Goal: Task Accomplishment & Management: Manage account settings

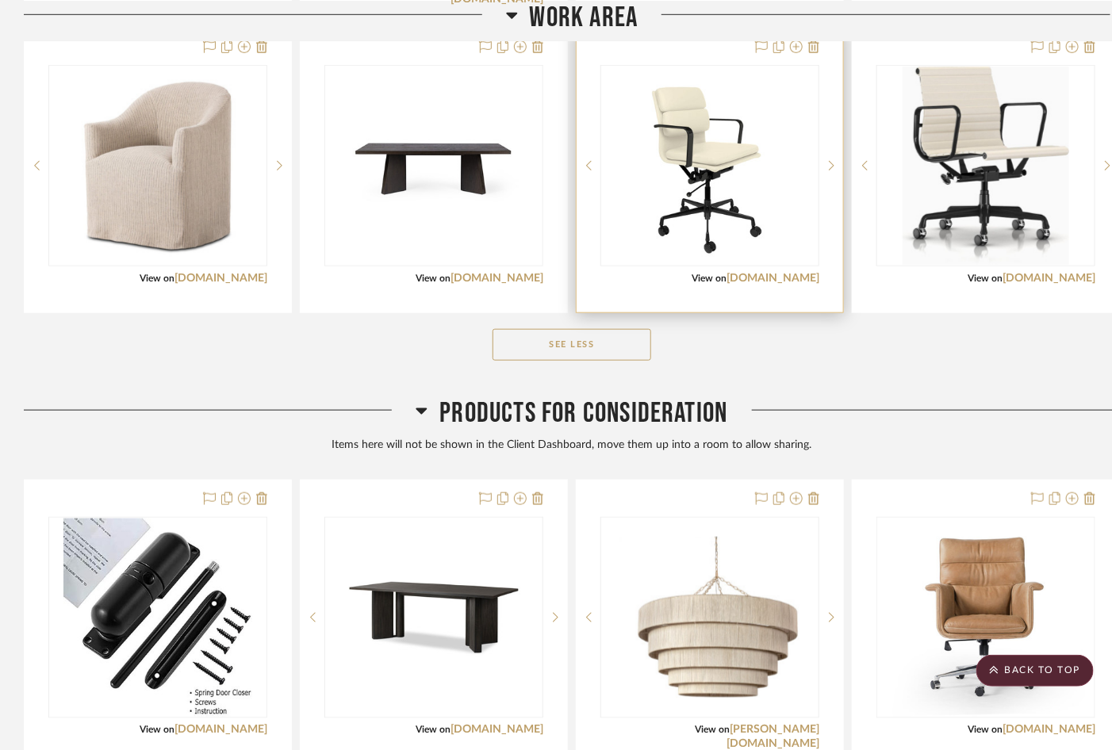
scroll to position [2657, 0]
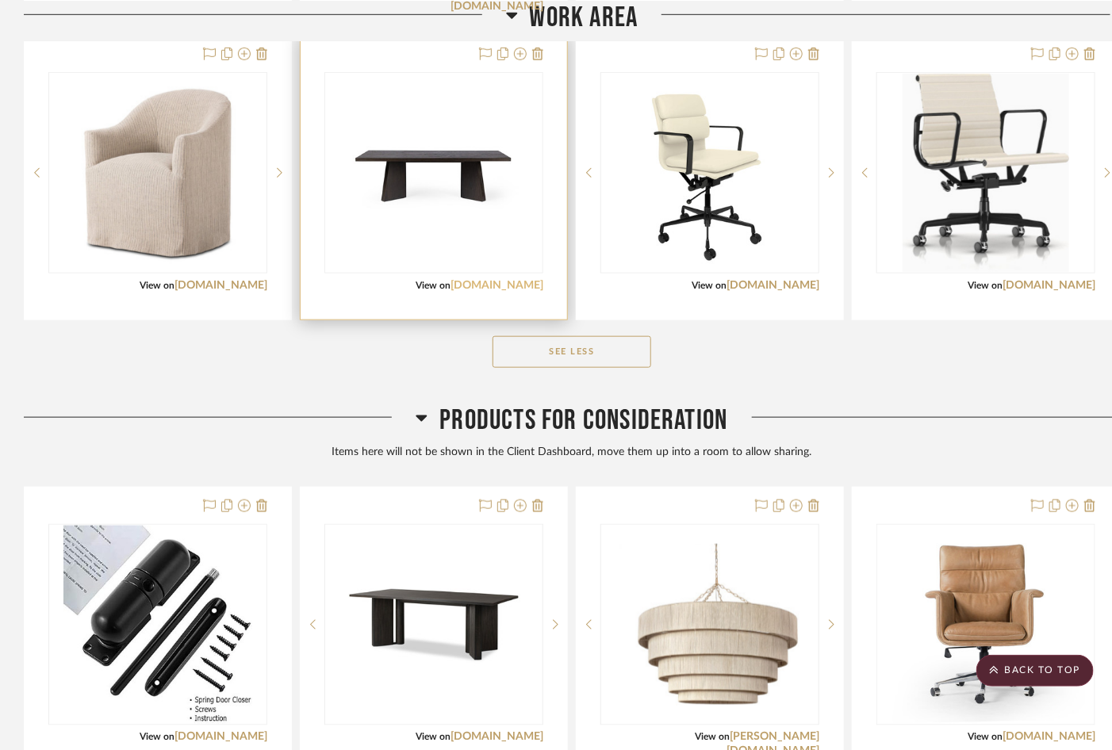
click at [523, 280] on link "[DOMAIN_NAME]" at bounding box center [496, 285] width 93 height 11
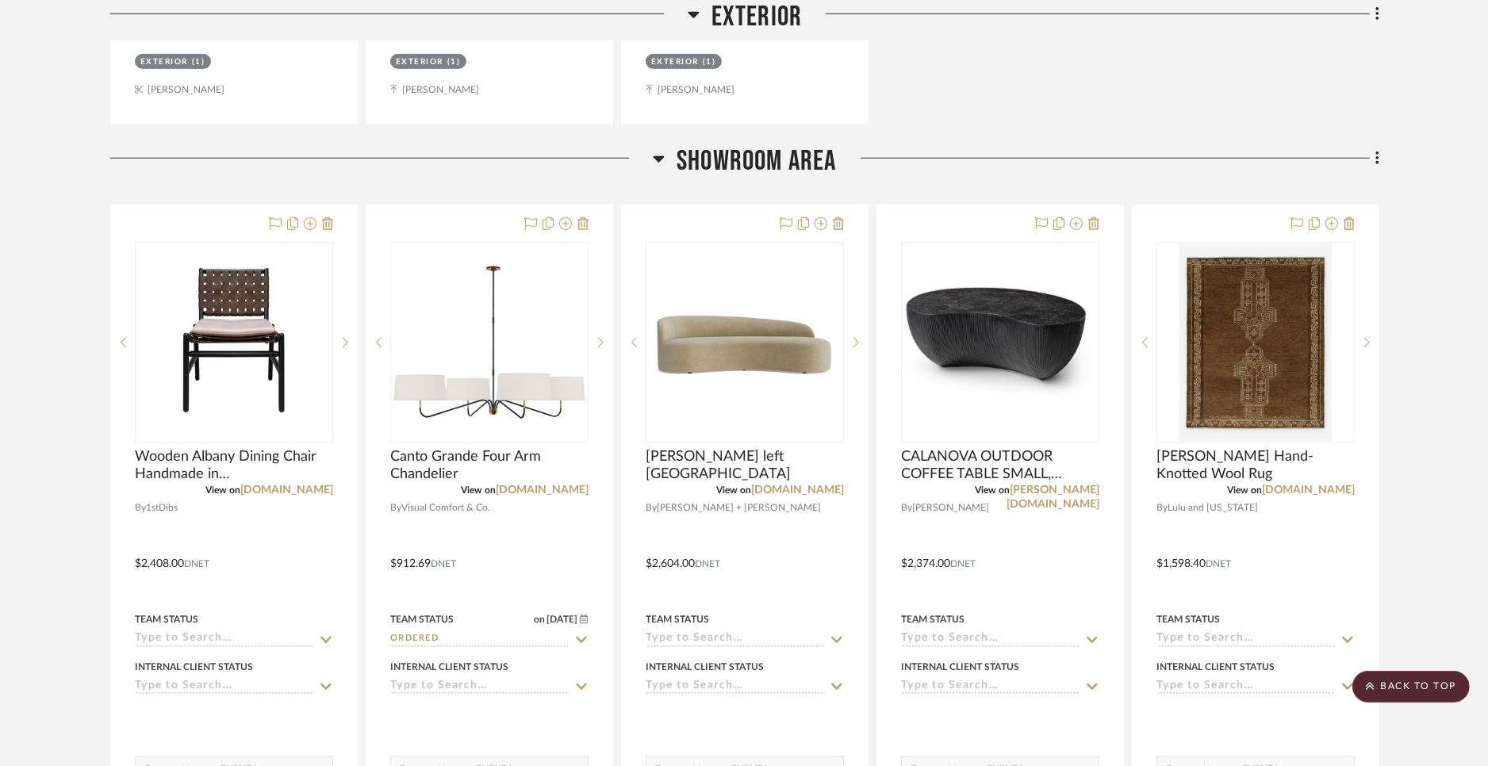
scroll to position [1035, 0]
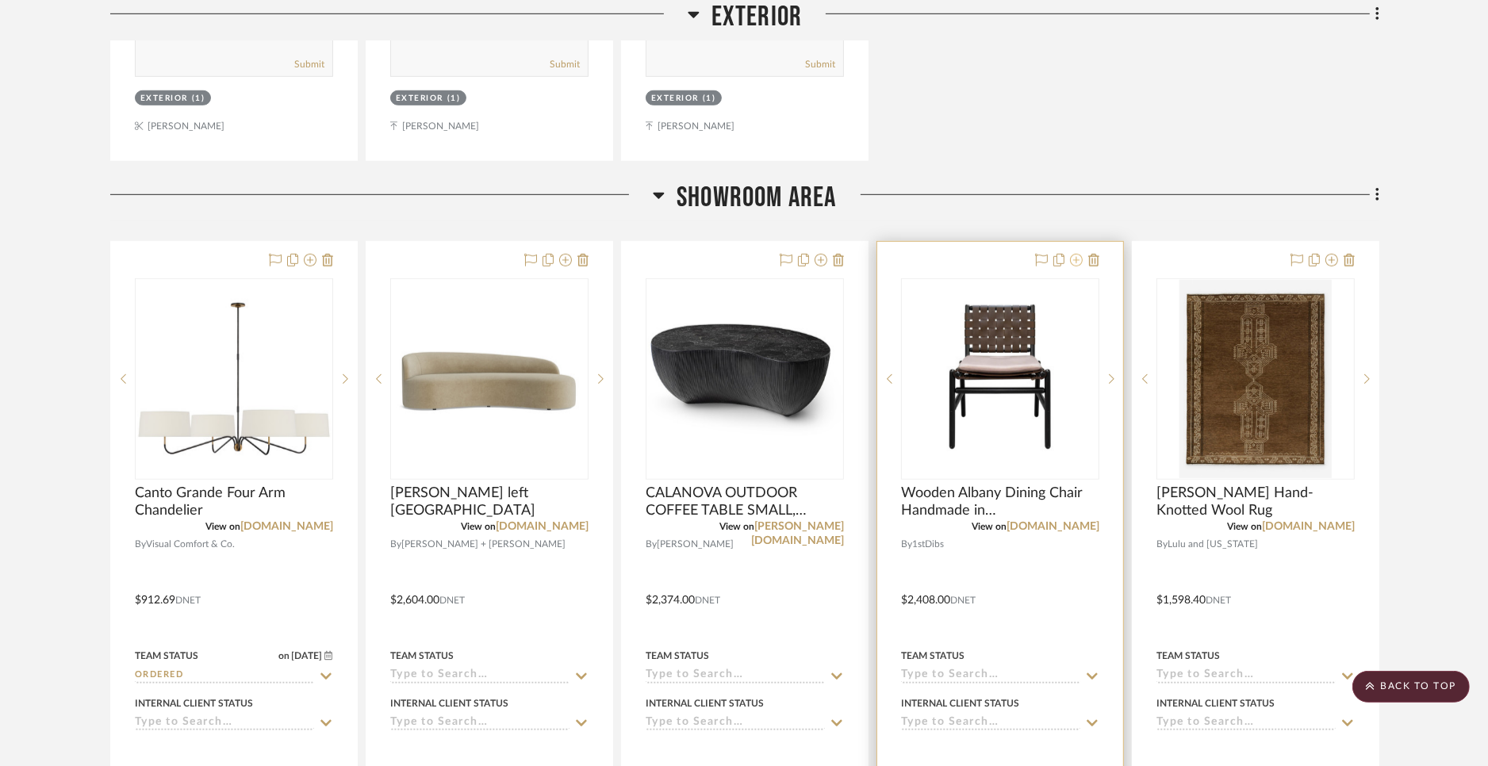
click at [1079, 262] on icon at bounding box center [1076, 260] width 13 height 13
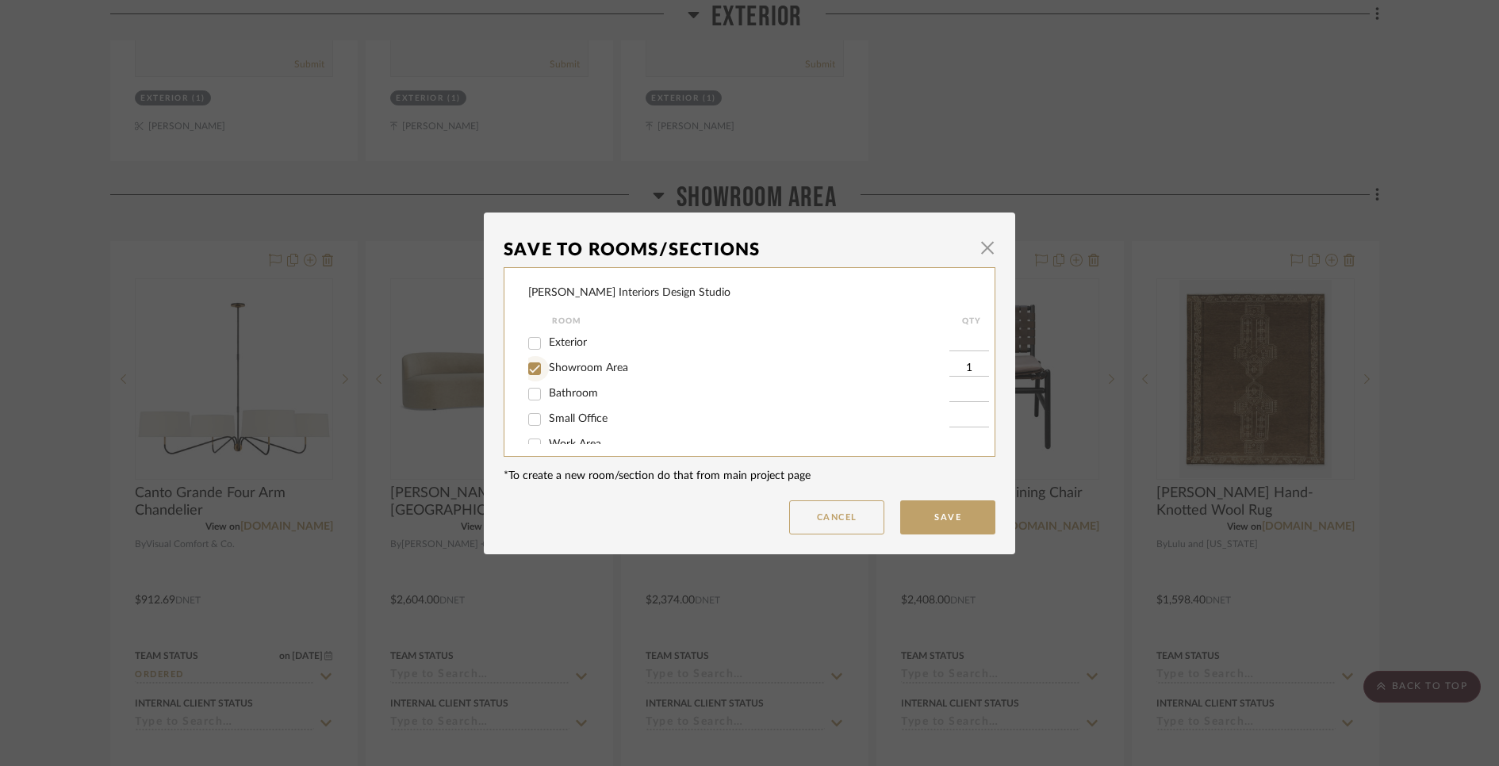
click at [528, 368] on input "Showroom Area" at bounding box center [534, 368] width 25 height 25
checkbox input "false"
click at [933, 505] on button "Save" at bounding box center [947, 517] width 95 height 34
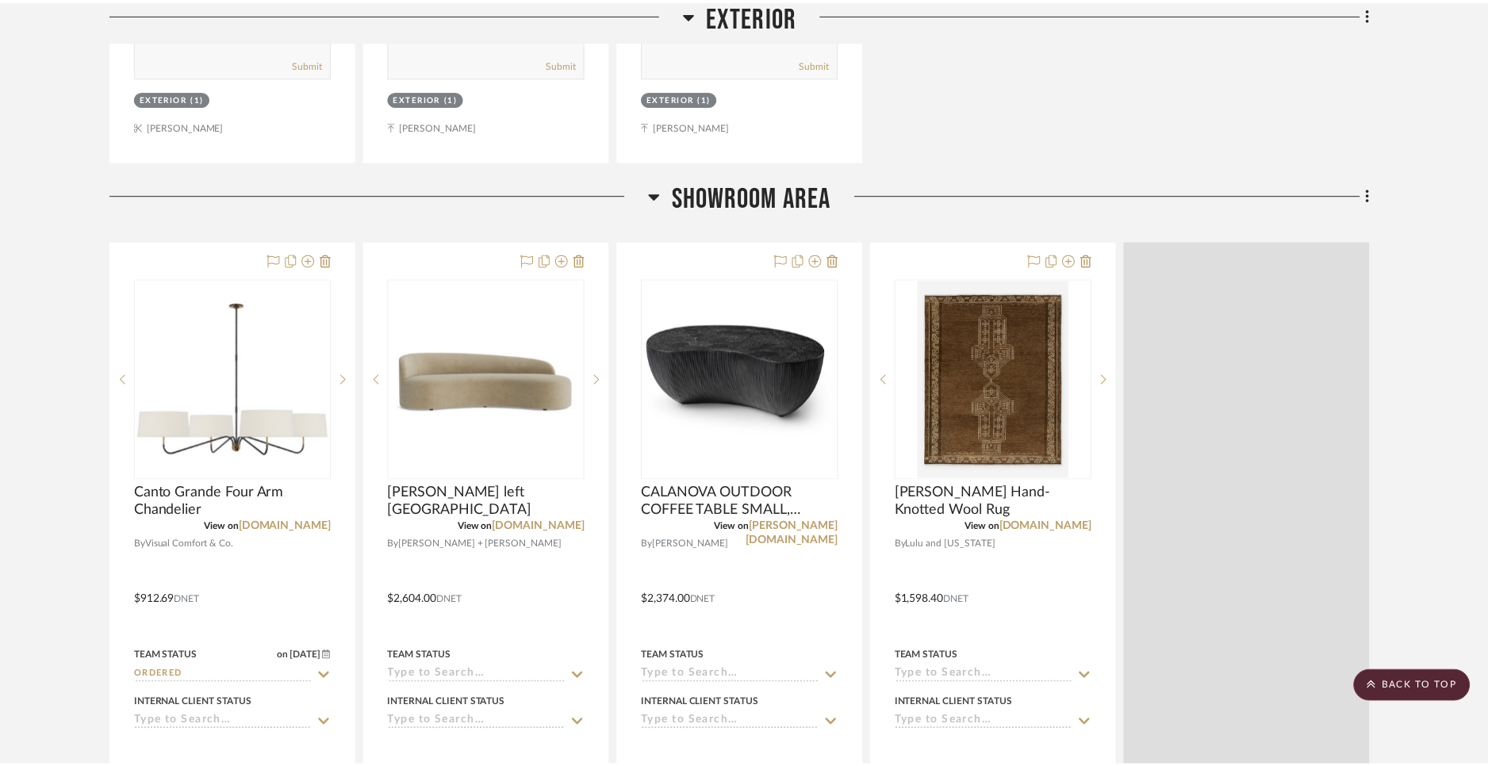
scroll to position [1035, 0]
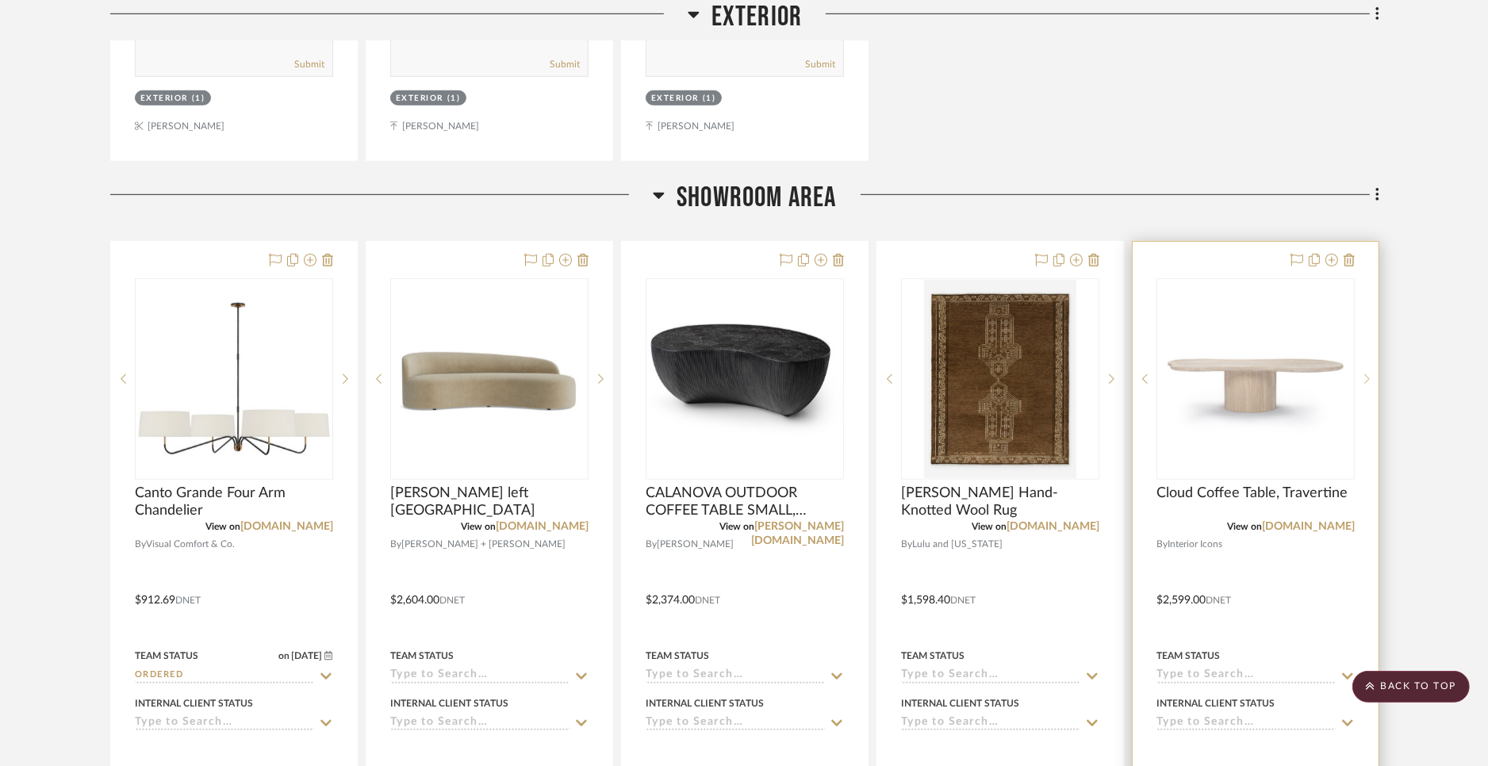
click at [1122, 374] on icon at bounding box center [1367, 379] width 6 height 11
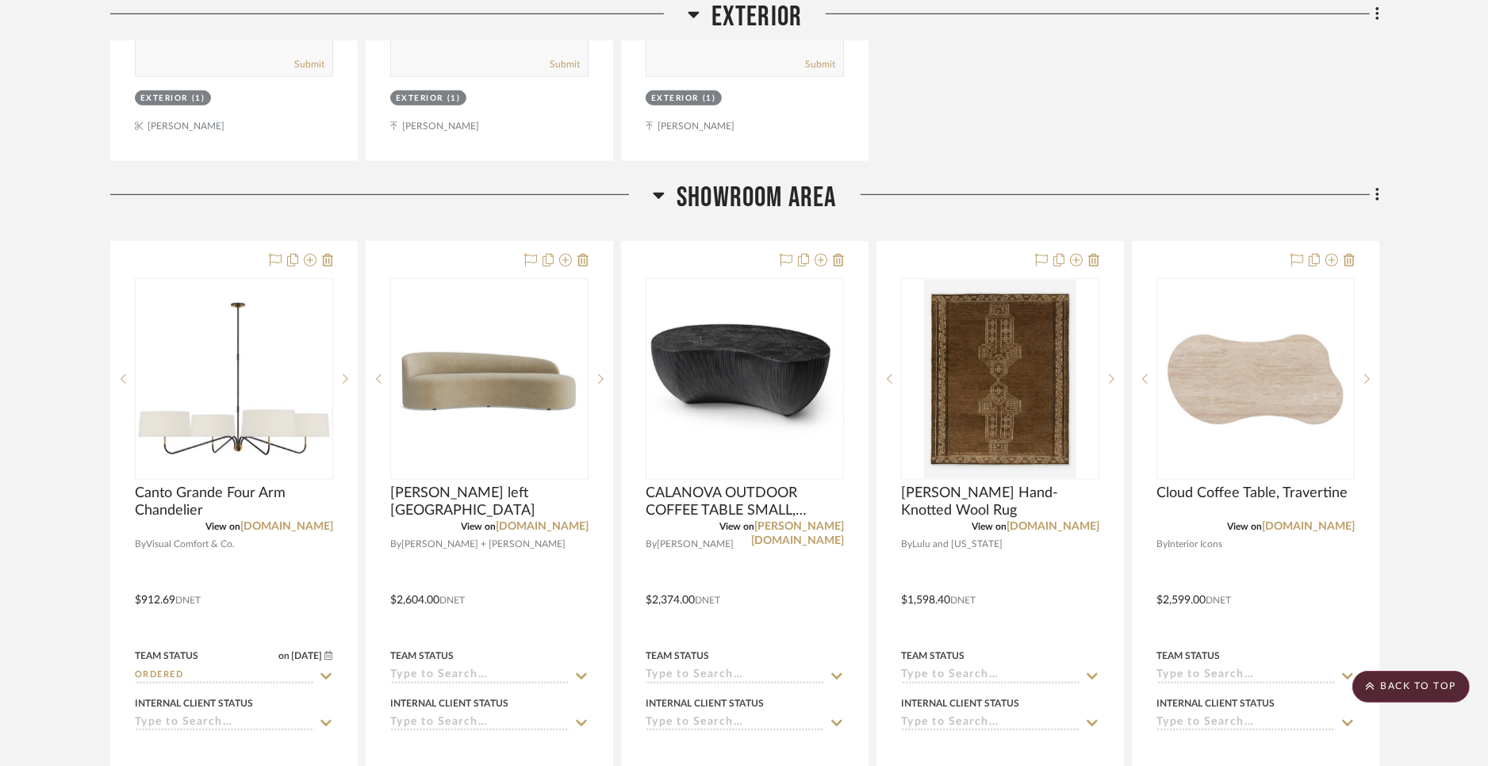
click at [1122, 477] on project-details-page "SHOW ME Project: Justin Odle Interiors Design Studio 74 Bowers St, Jersey City,…" at bounding box center [744, 769] width 1488 height 3380
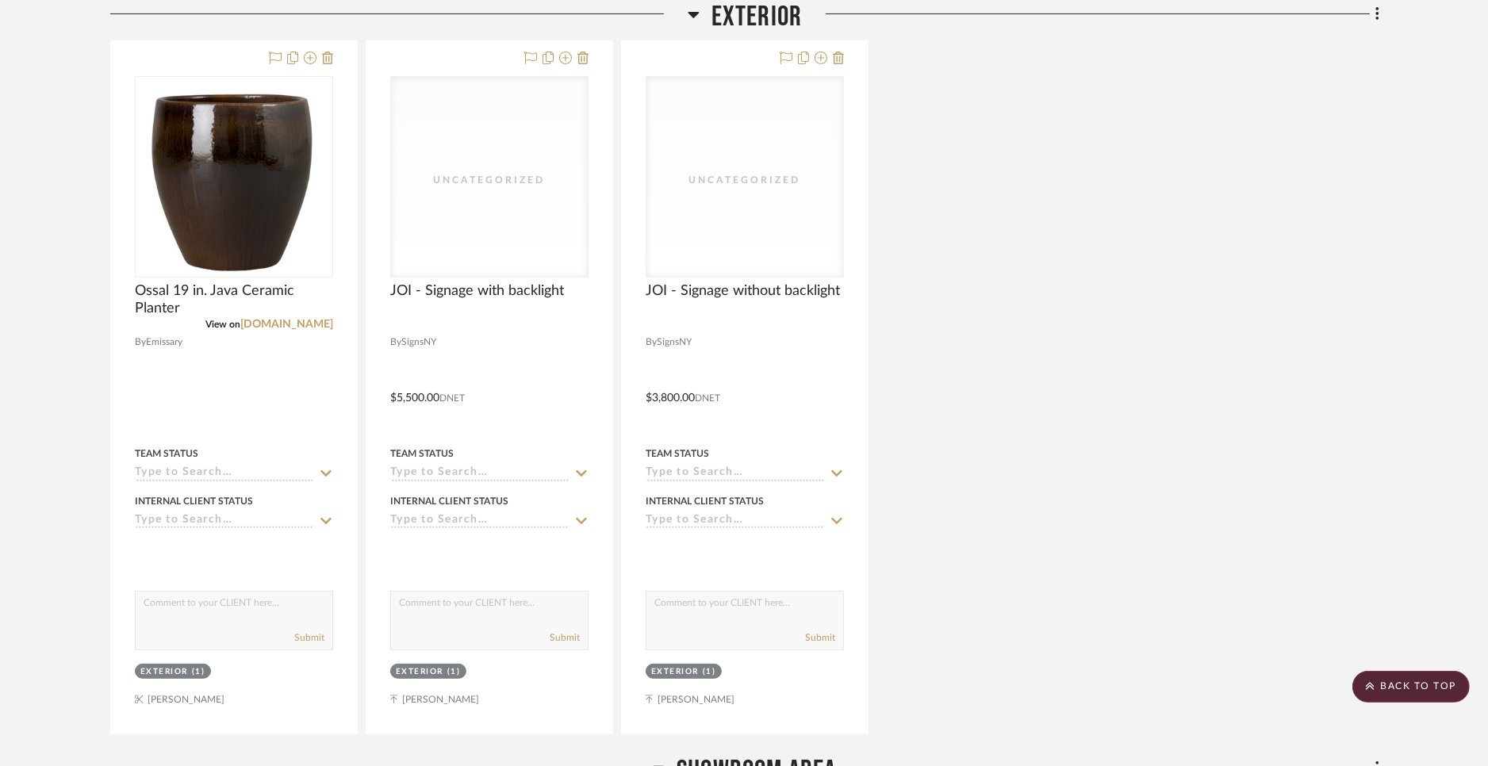
scroll to position [0, 0]
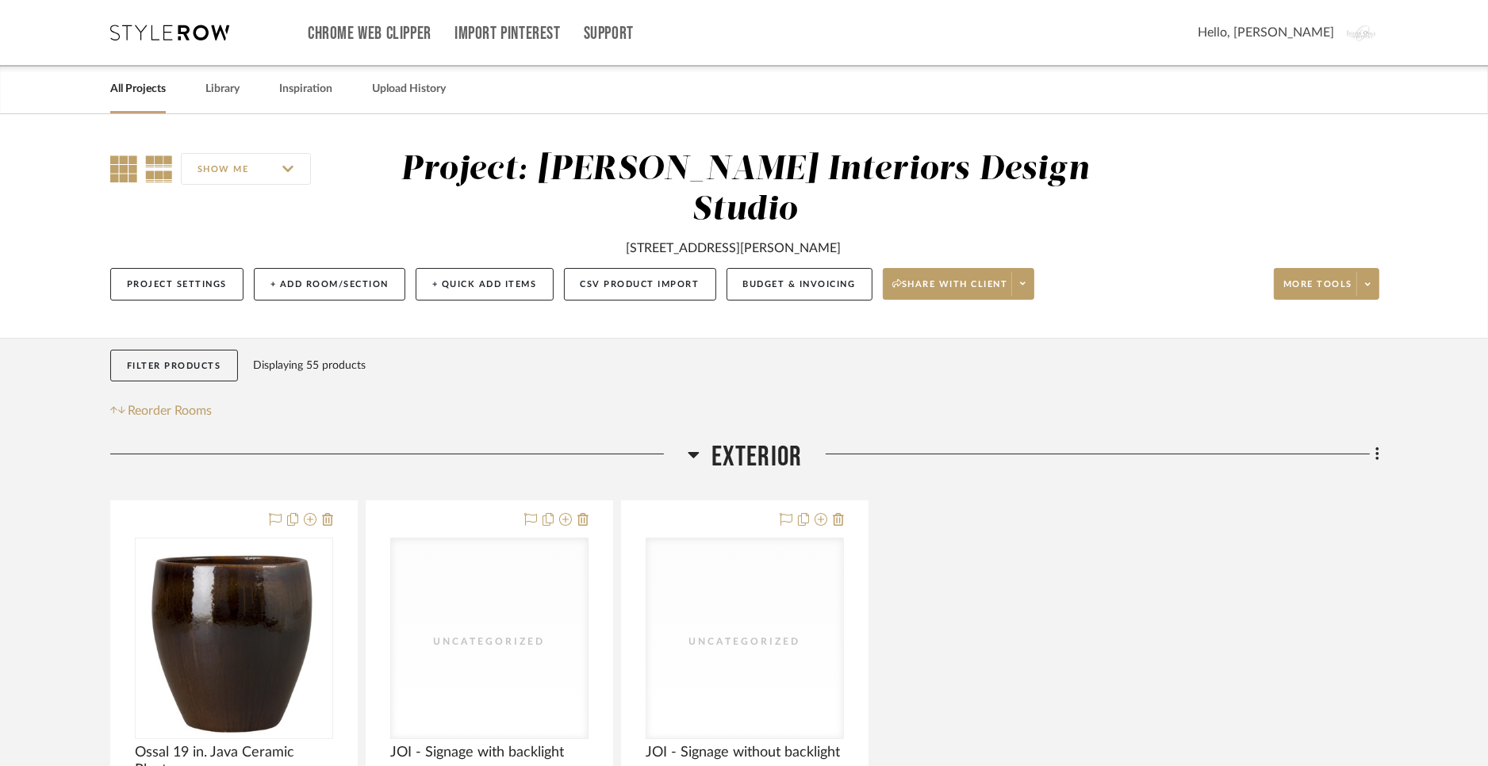
click at [122, 171] on icon at bounding box center [123, 168] width 27 height 27
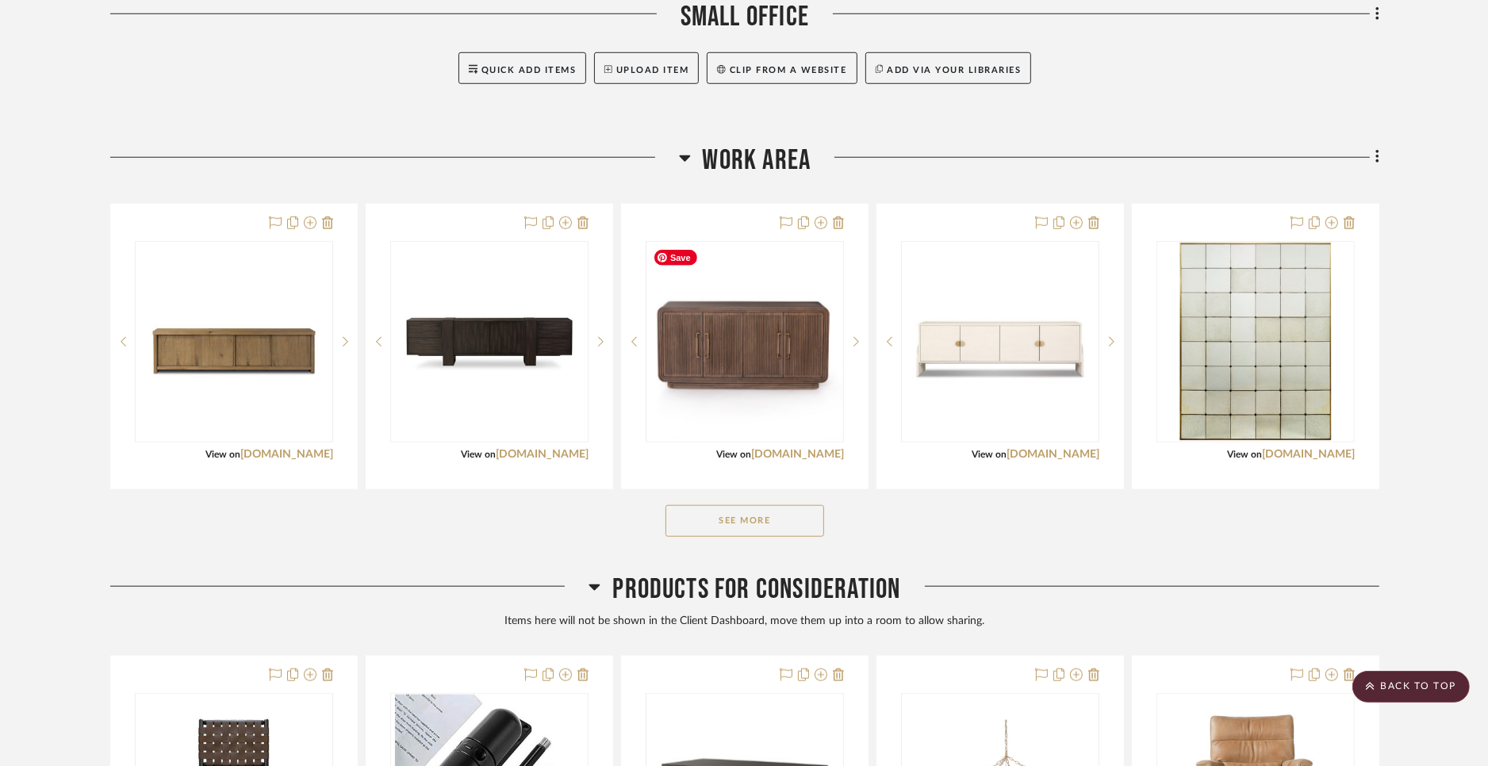
scroll to position [1298, 0]
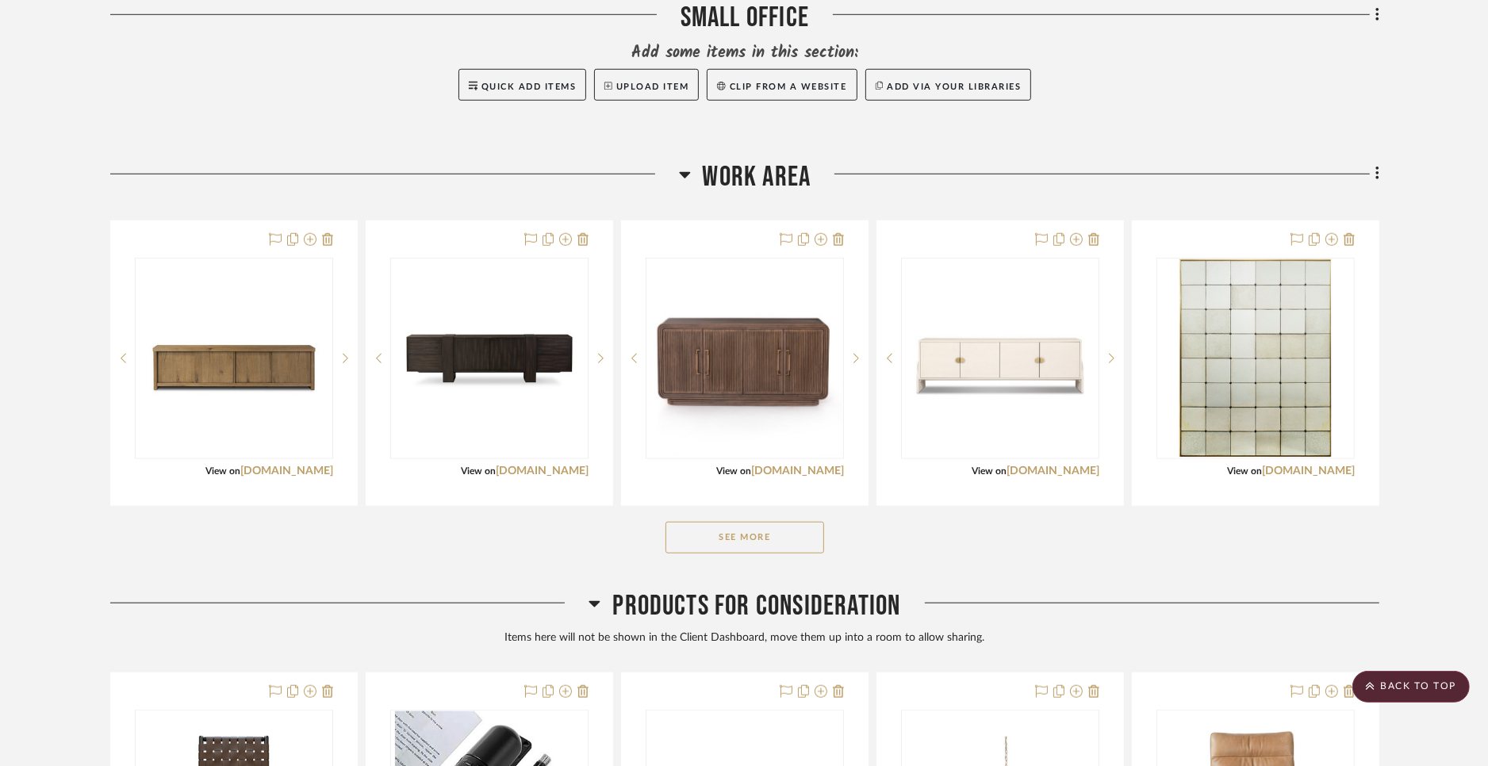
click at [729, 547] on button "See More" at bounding box center [744, 538] width 159 height 32
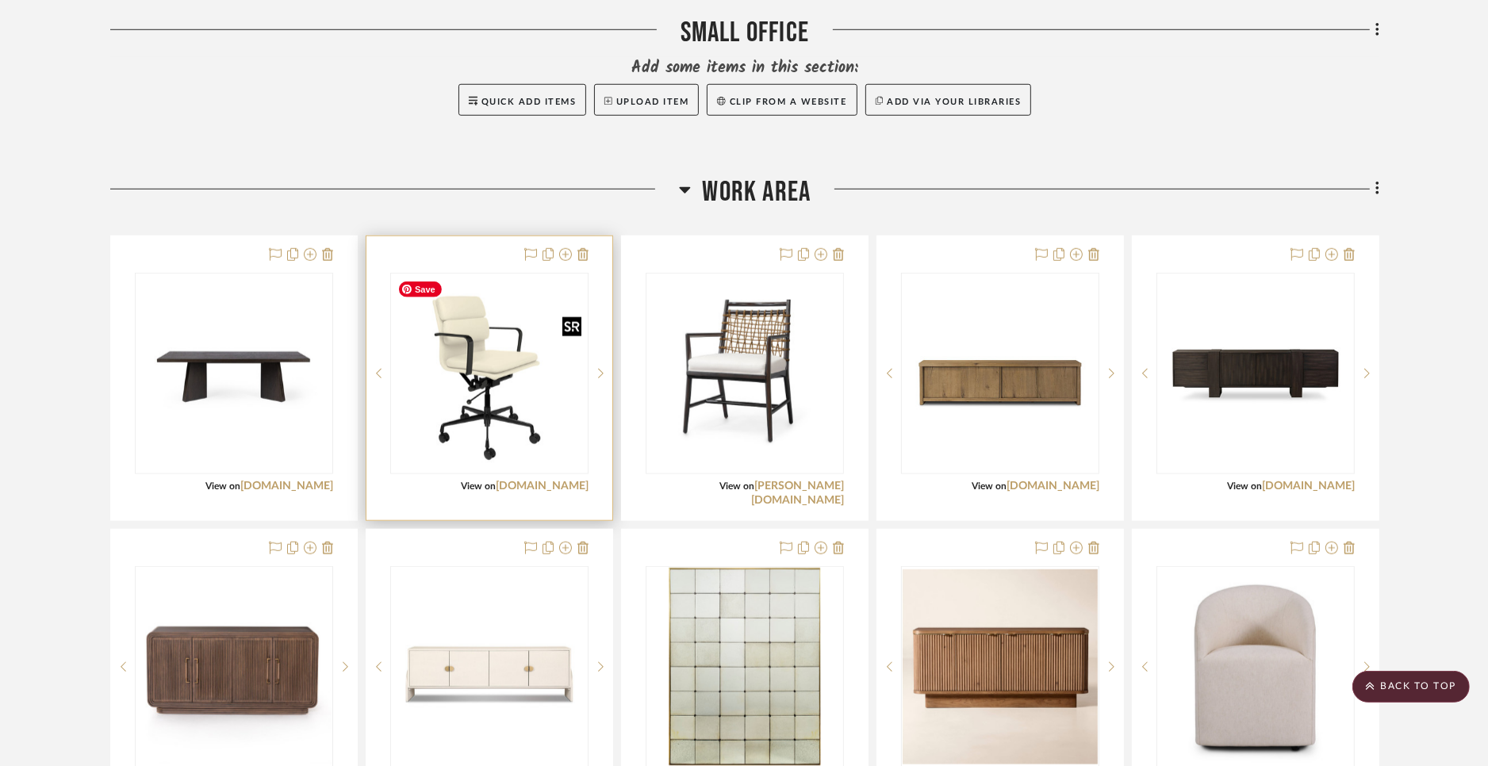
scroll to position [1333, 0]
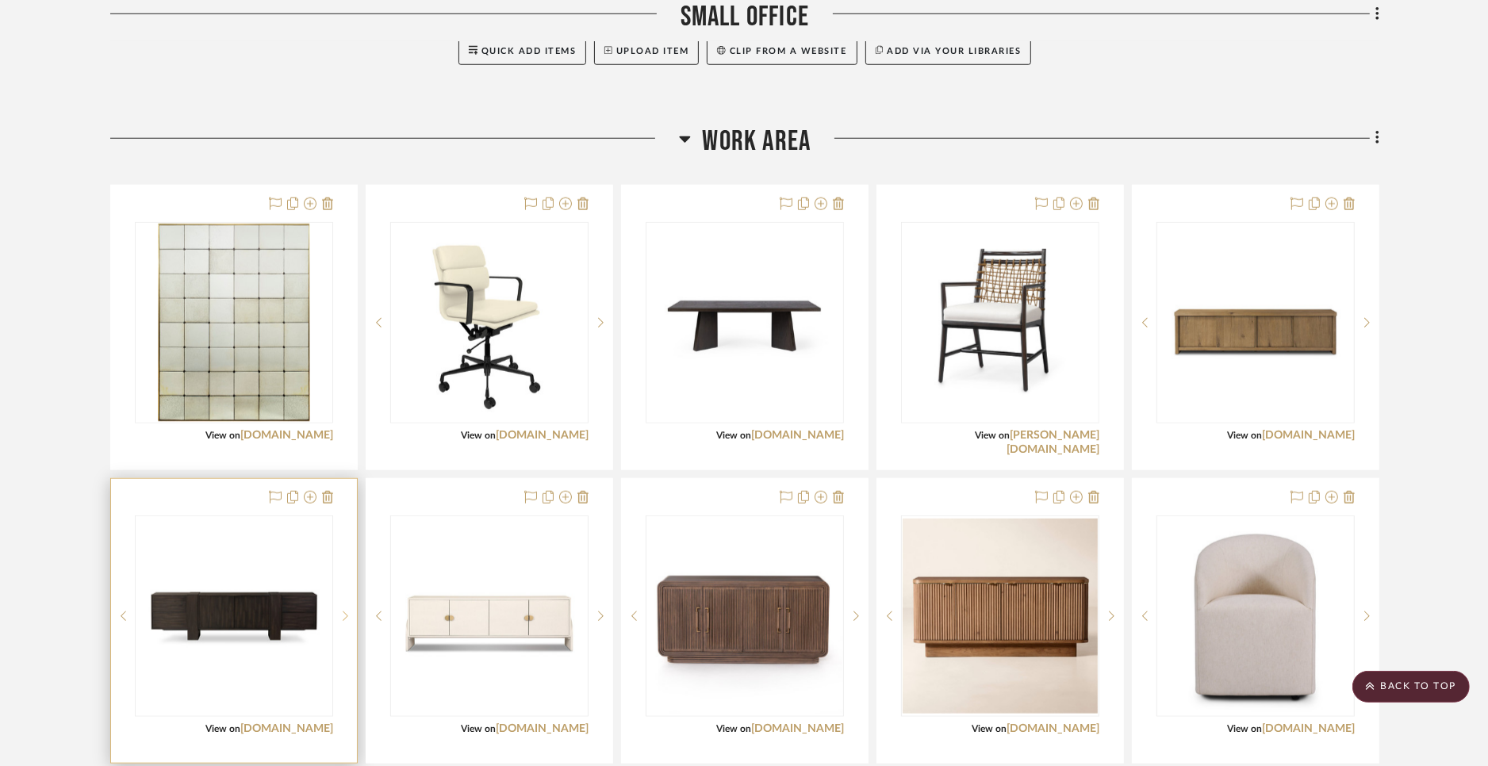
click at [344, 612] on icon at bounding box center [346, 616] width 6 height 11
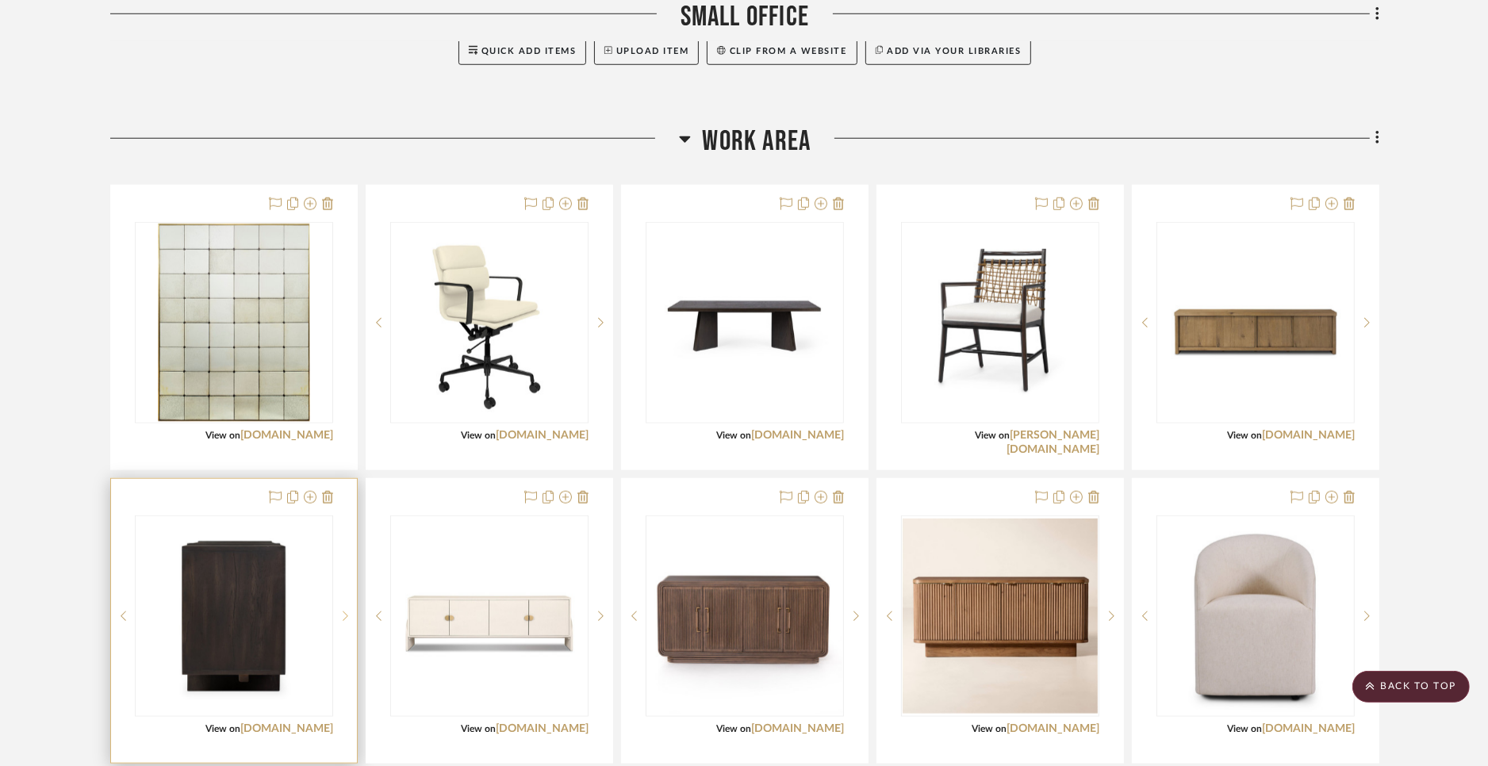
click at [344, 612] on icon at bounding box center [346, 616] width 6 height 11
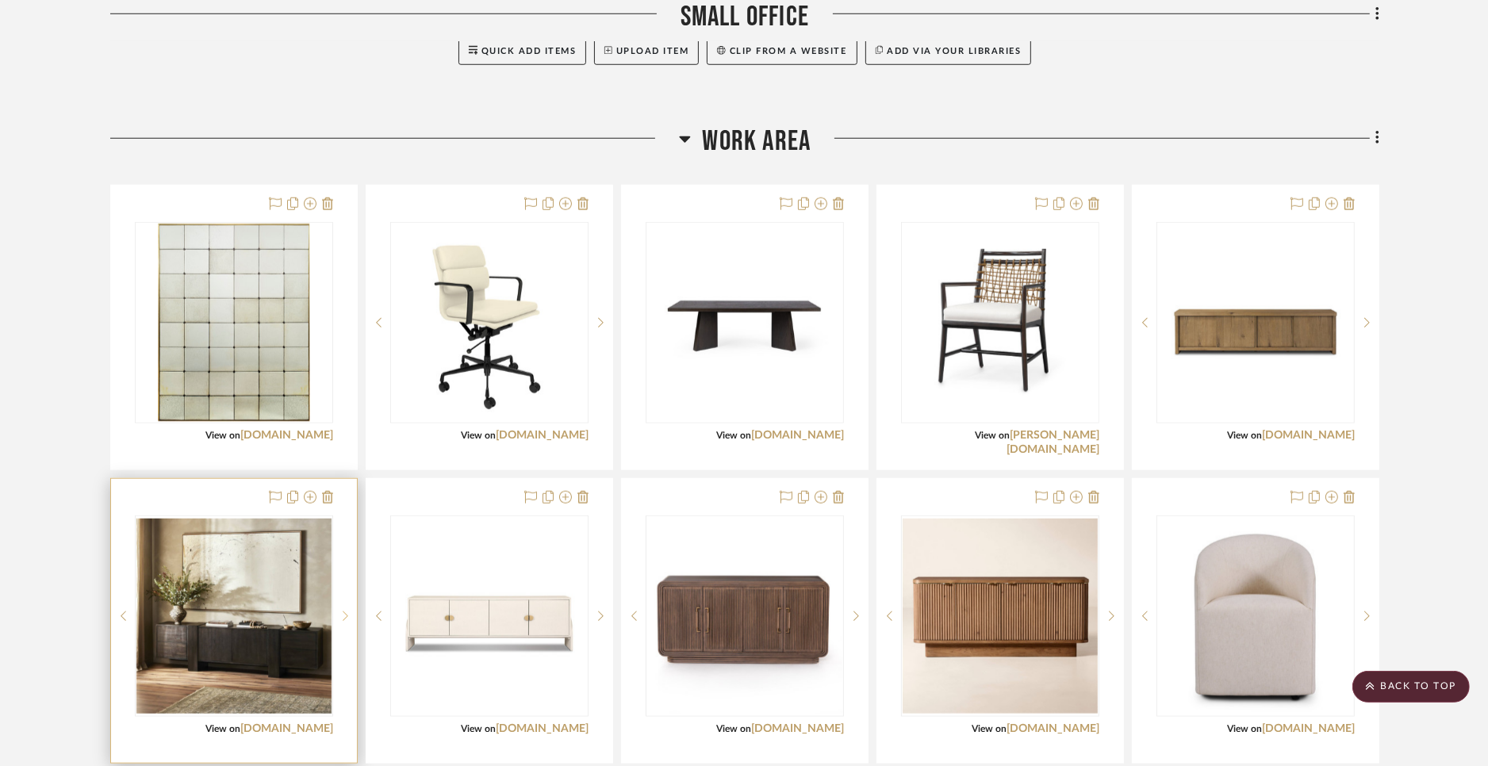
click at [344, 612] on icon at bounding box center [346, 616] width 6 height 11
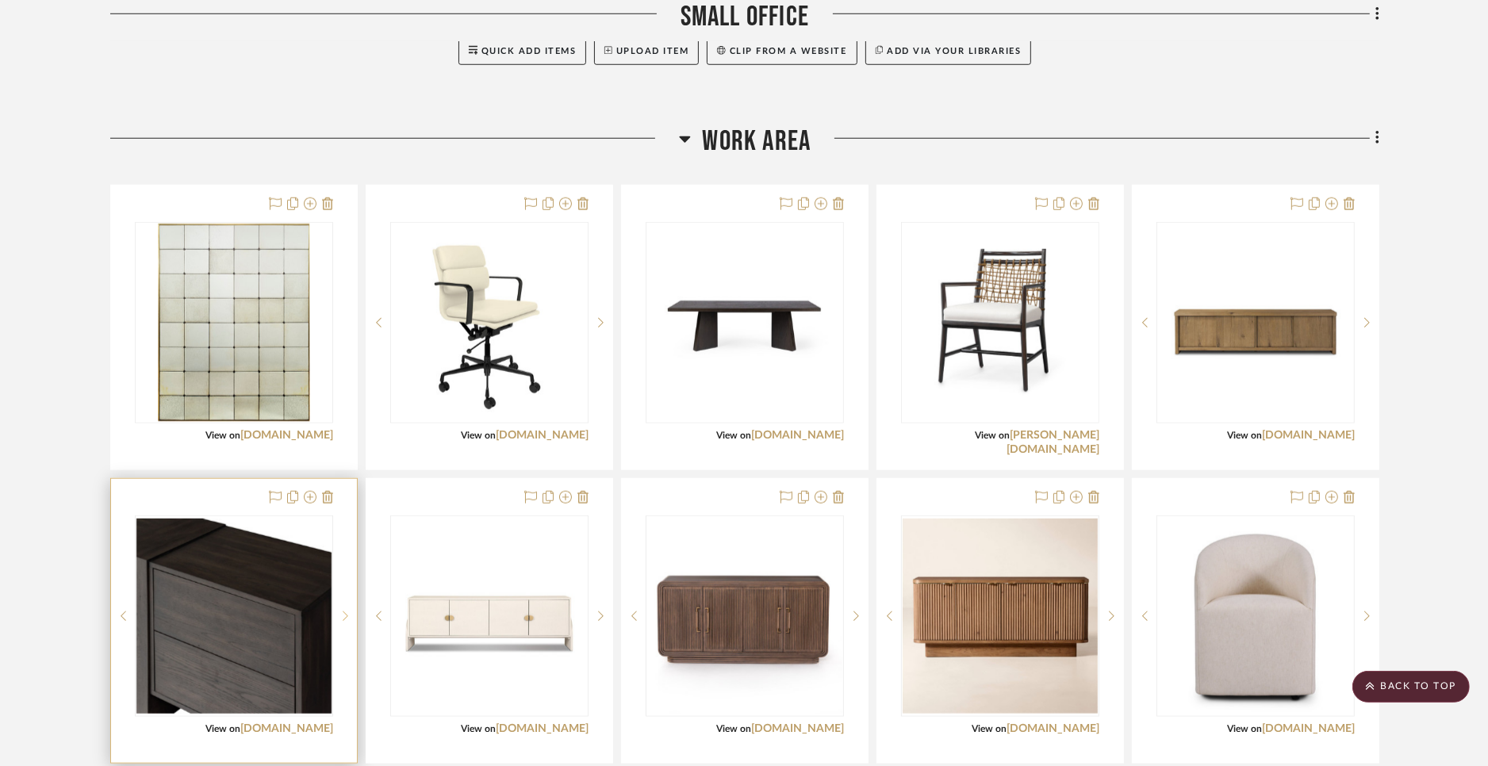
click at [344, 612] on icon at bounding box center [346, 616] width 6 height 11
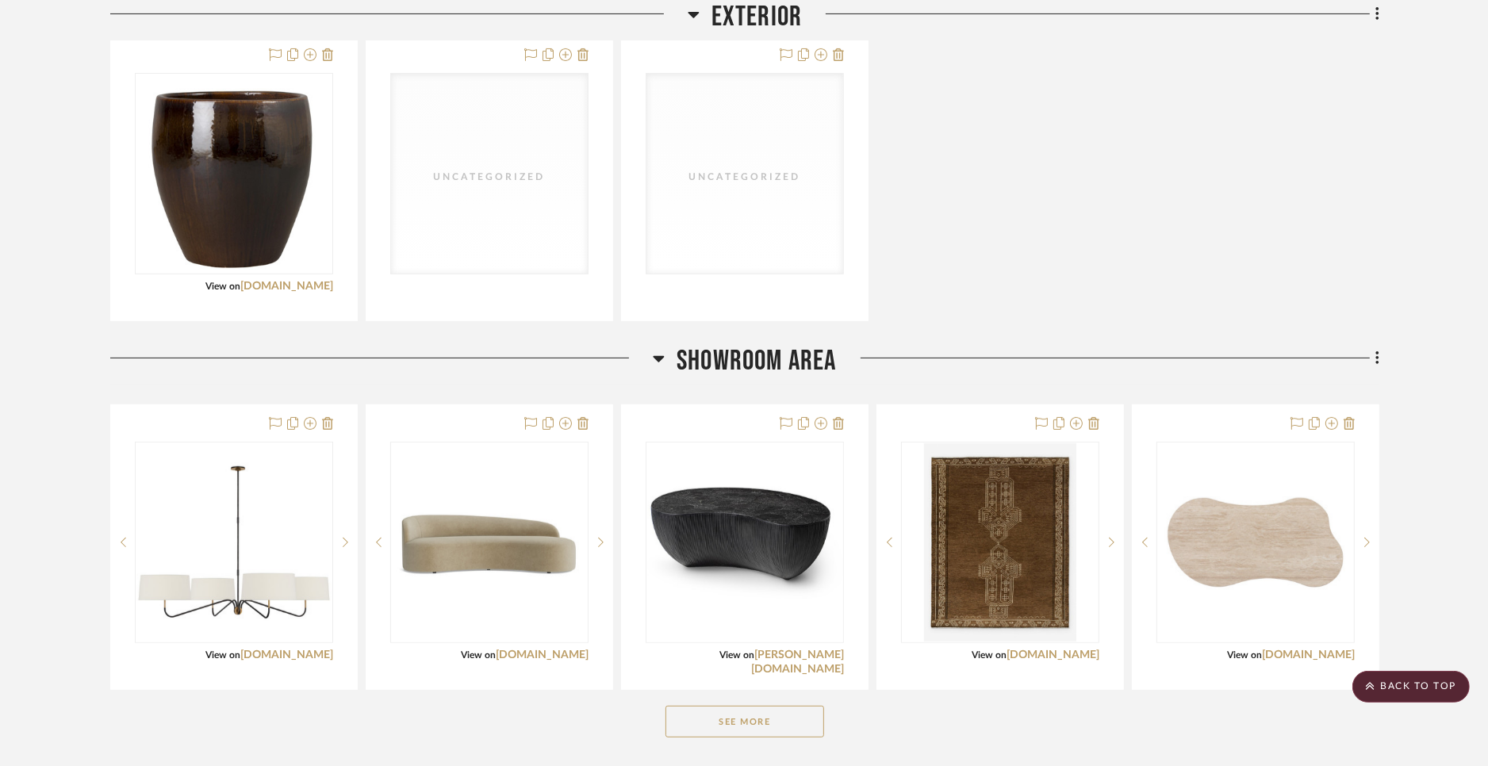
scroll to position [680, 0]
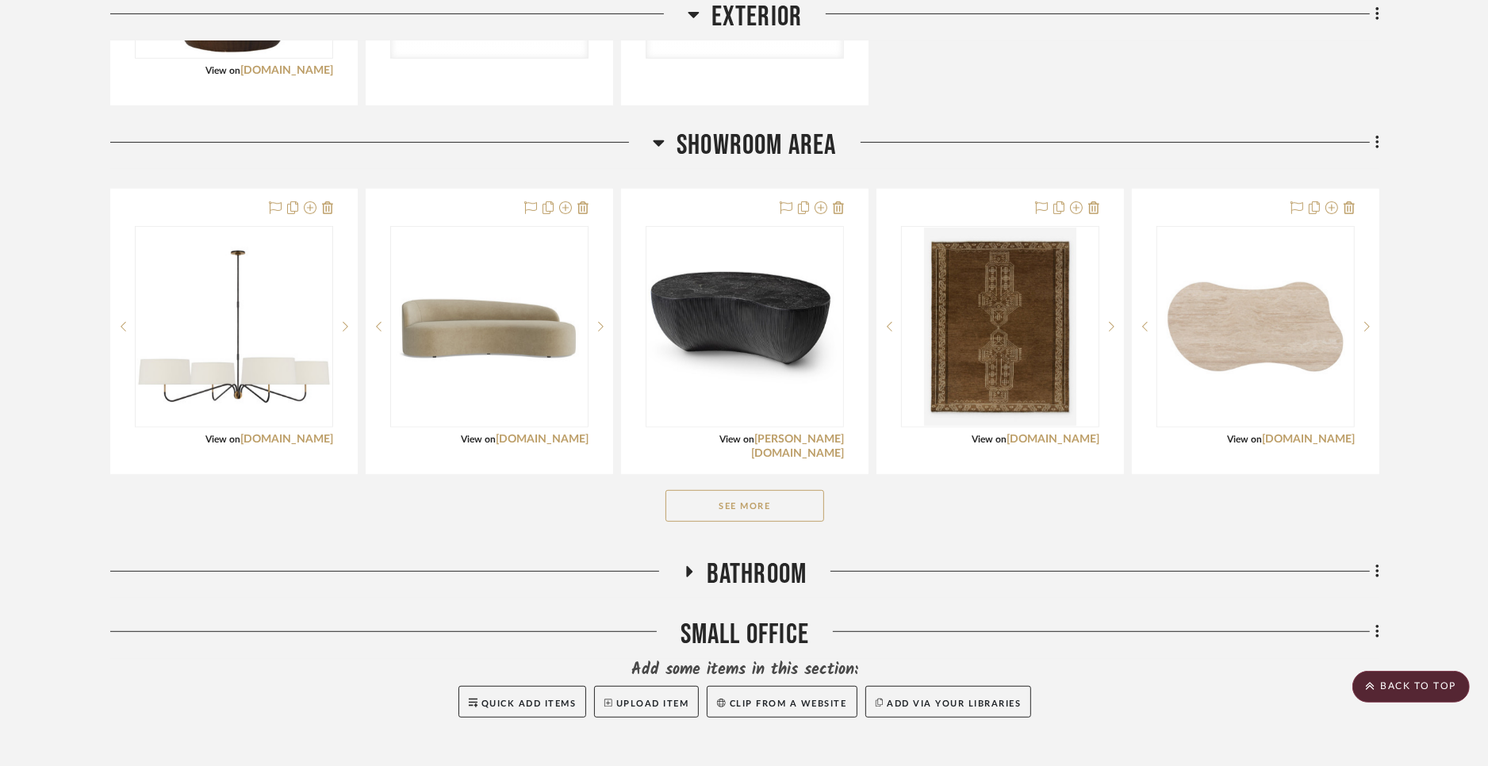
click at [788, 513] on button "See More" at bounding box center [744, 506] width 159 height 32
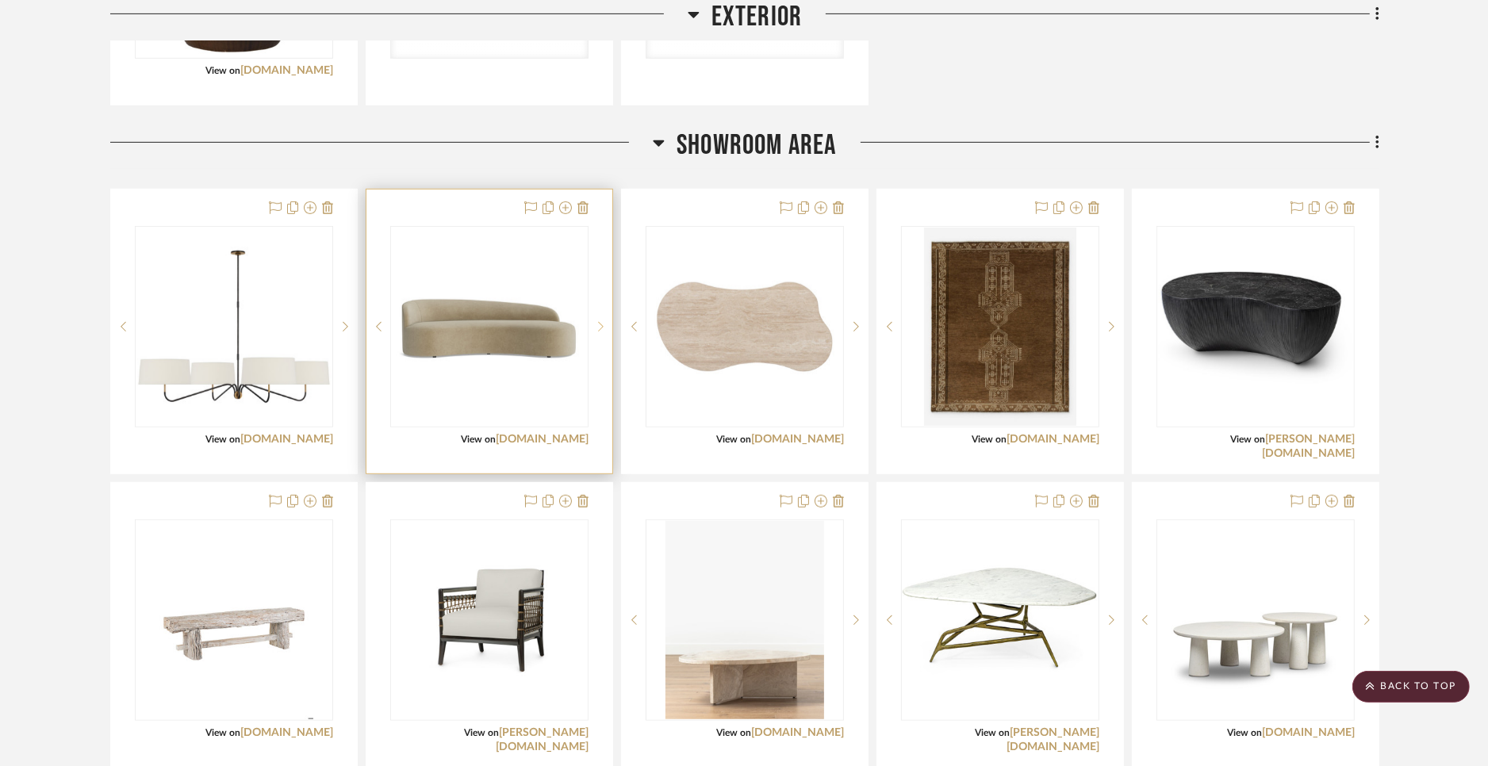
click at [603, 326] on icon at bounding box center [601, 326] width 6 height 11
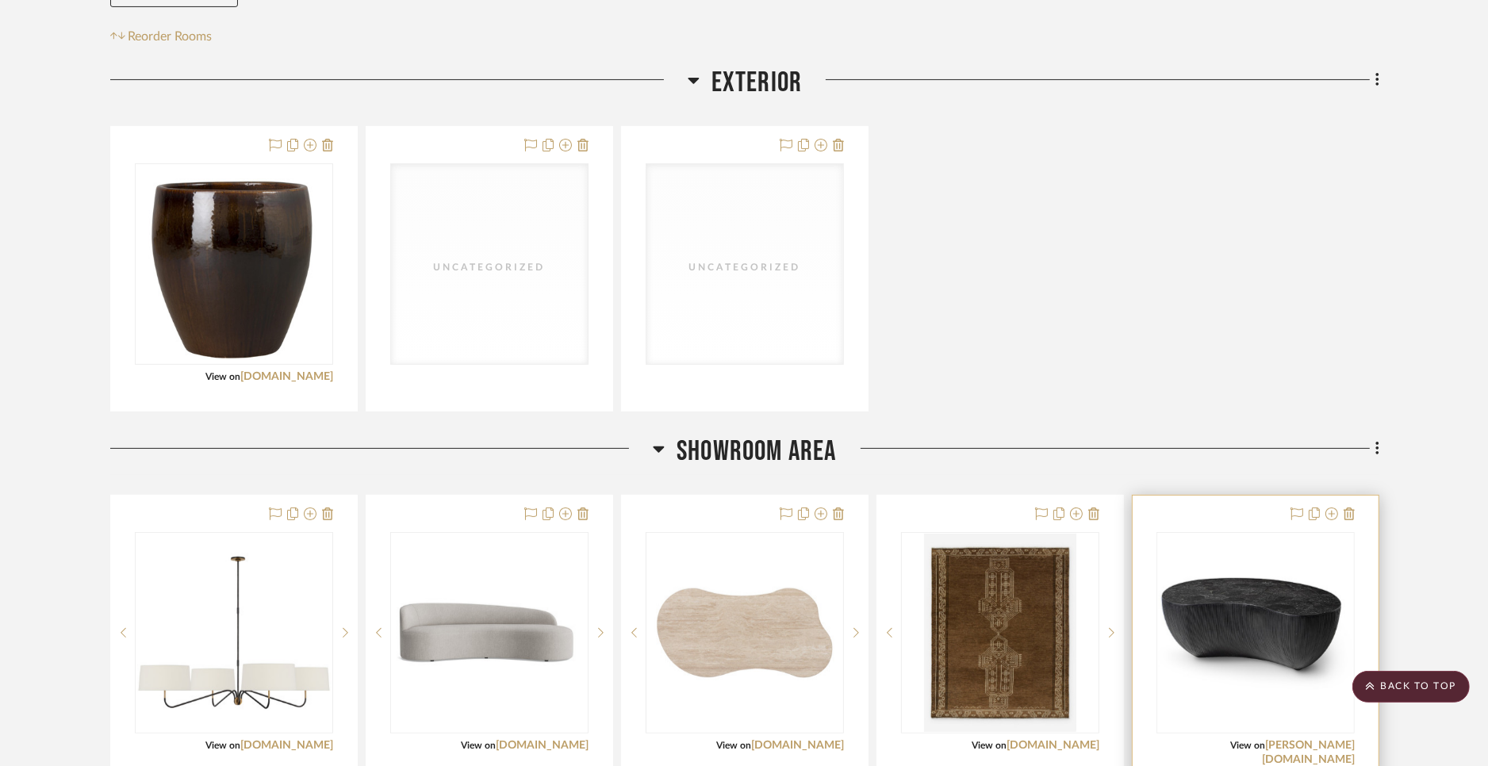
scroll to position [0, 0]
